Goal: Navigation & Orientation: Find specific page/section

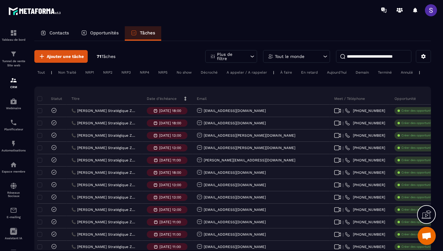
click at [92, 36] on div "Opportunités" at bounding box center [100, 33] width 50 height 14
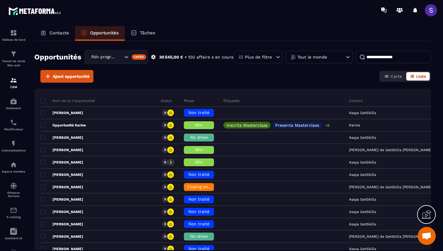
click at [58, 31] on p "Contacts" at bounding box center [59, 32] width 20 height 5
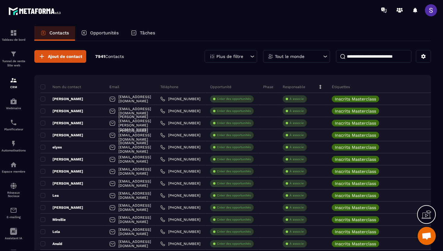
click at [90, 36] on div "Opportunités" at bounding box center [100, 33] width 50 height 14
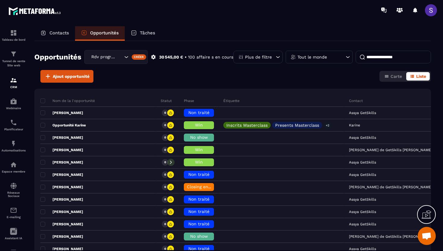
click at [115, 45] on div "Opportunités Rdv programmé Créer 30 545,00 € • 100 affaire s en cours Plus de f…" at bounding box center [232, 145] width 397 height 209
click at [115, 44] on div "Opportunités Rdv programmé Créer 30 545,00 € • 100 affaire s en cours Plus de f…" at bounding box center [232, 145] width 397 height 209
